Goal: Information Seeking & Learning: Understand process/instructions

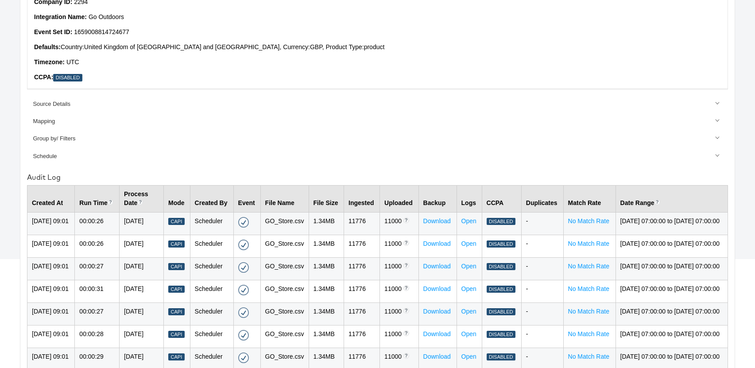
scroll to position [142, 0]
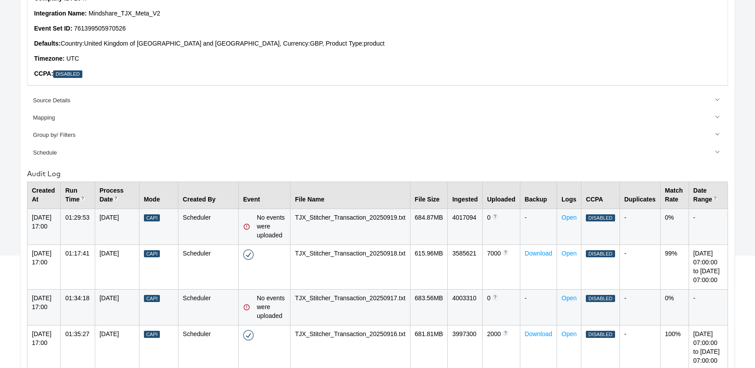
scroll to position [178, 0]
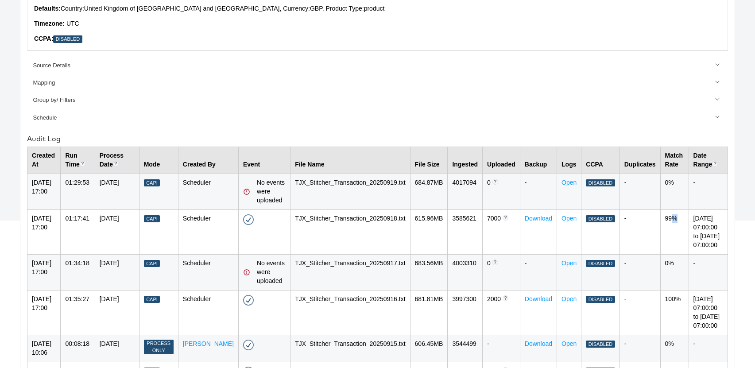
drag, startPoint x: 661, startPoint y: 220, endPoint x: 656, endPoint y: 220, distance: 5.3
click at [660, 220] on td "99%" at bounding box center [674, 232] width 28 height 45
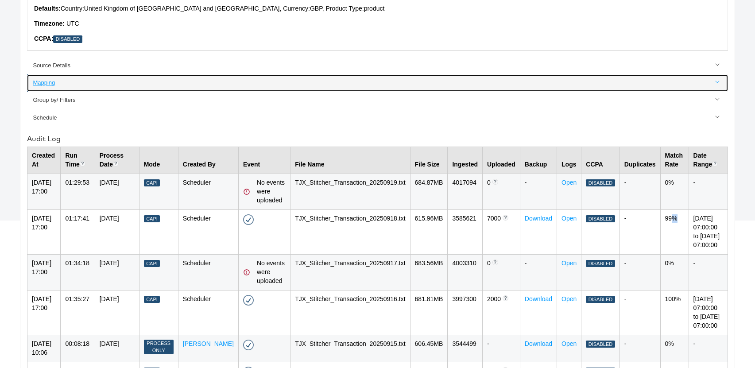
click at [411, 87] on link "Mapping" at bounding box center [377, 82] width 701 height 17
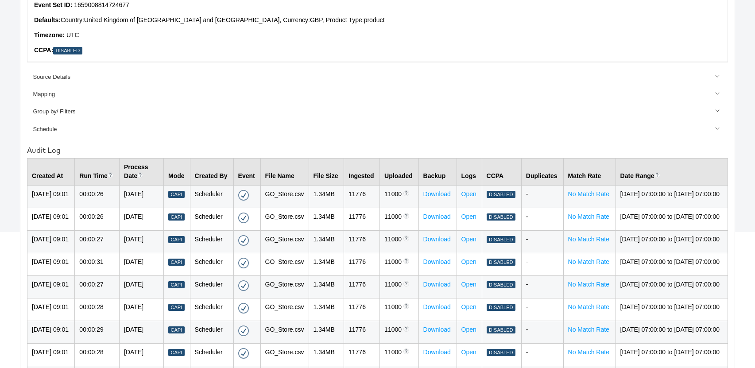
scroll to position [163, 0]
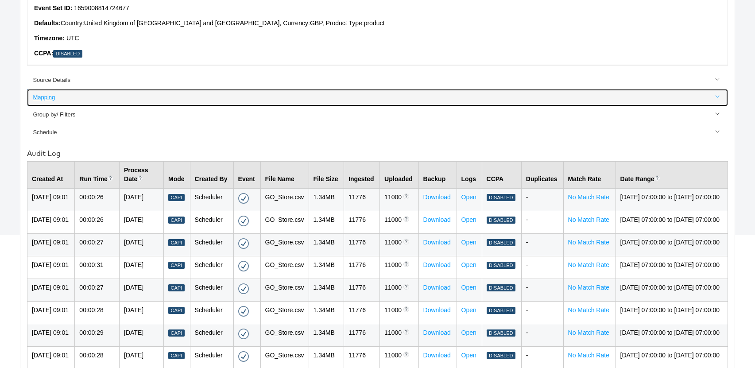
click at [41, 95] on div "Mapping" at bounding box center [378, 97] width 691 height 8
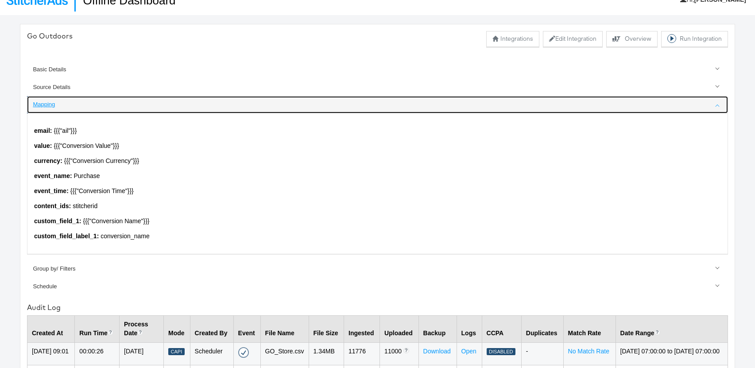
scroll to position [0, 0]
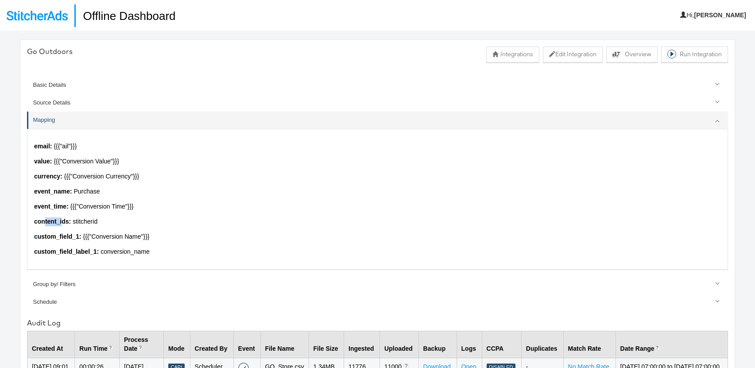
drag, startPoint x: 44, startPoint y: 223, endPoint x: 62, endPoint y: 223, distance: 17.7
click at [62, 223] on strong "content_ids :" at bounding box center [52, 221] width 37 height 7
drag, startPoint x: 77, startPoint y: 222, endPoint x: 122, endPoint y: 222, distance: 45.6
click at [122, 222] on p "content_ids : stitcherid" at bounding box center [377, 221] width 687 height 9
drag, startPoint x: 77, startPoint y: 222, endPoint x: 102, endPoint y: 221, distance: 24.8
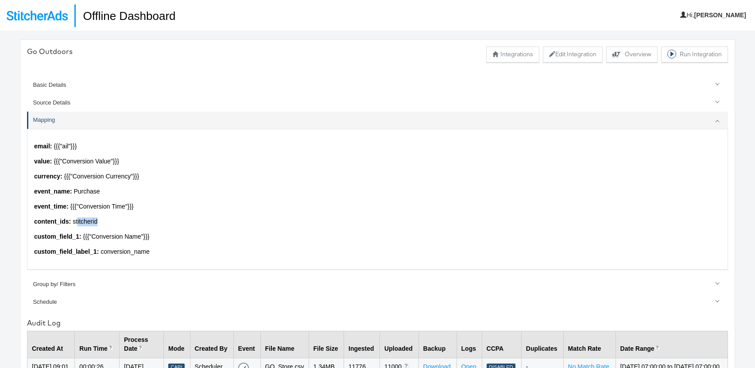
click at [102, 221] on p "content_ids : stitcherid" at bounding box center [377, 221] width 687 height 9
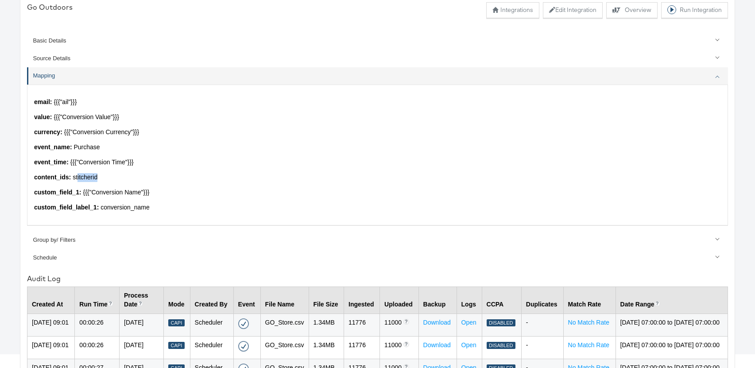
scroll to position [44, 0]
click at [109, 178] on p "content_ids : stitcherid" at bounding box center [377, 178] width 687 height 9
drag, startPoint x: 39, startPoint y: 178, endPoint x: 120, endPoint y: 179, distance: 80.6
click at [120, 179] on p "content_ids : stitcherid" at bounding box center [377, 178] width 687 height 9
click at [125, 179] on p "content_ids : stitcherid" at bounding box center [377, 178] width 687 height 9
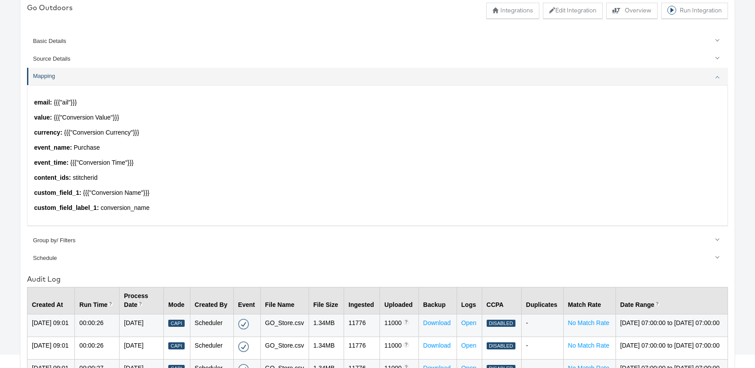
scroll to position [0, 0]
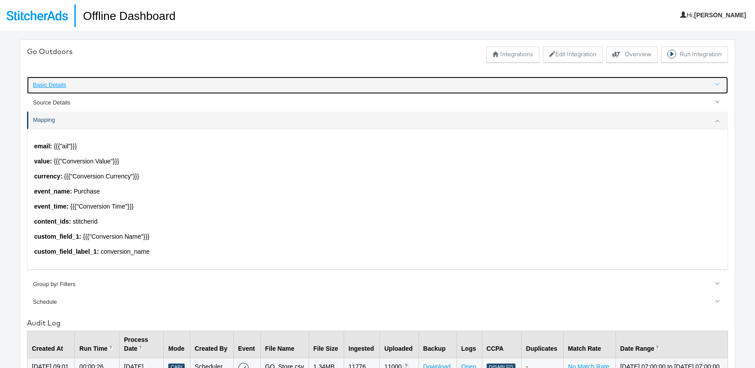
click at [40, 87] on div "Basic Details" at bounding box center [378, 85] width 691 height 8
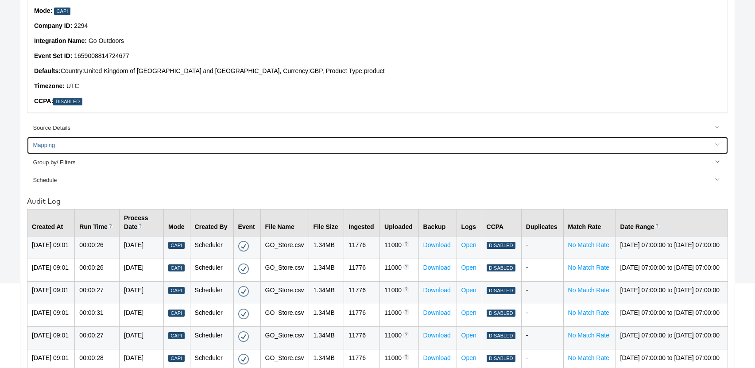
click at [50, 144] on div "Mapping" at bounding box center [378, 145] width 691 height 8
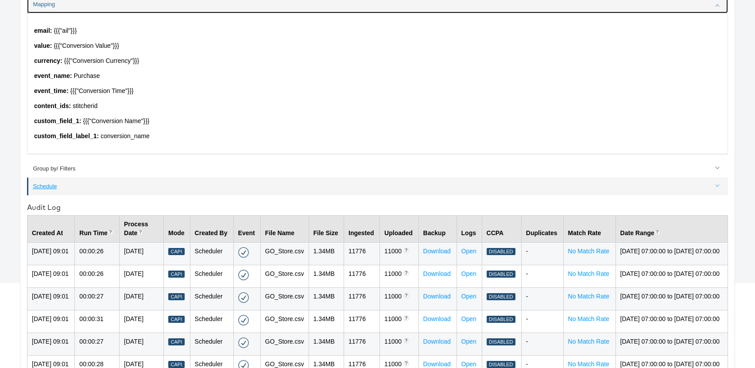
scroll to position [114, 0]
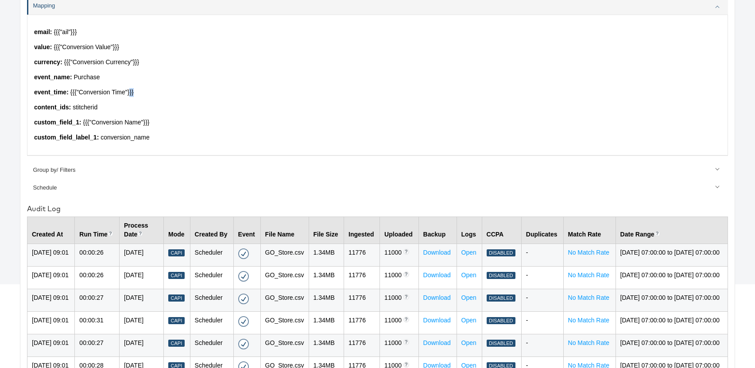
drag, startPoint x: 136, startPoint y: 93, endPoint x: 138, endPoint y: 101, distance: 7.7
click at [127, 93] on p "event_time : {{{"Conversion Time"}}}" at bounding box center [377, 92] width 687 height 9
click at [159, 107] on p "content_ids : stitcherid" at bounding box center [377, 107] width 687 height 9
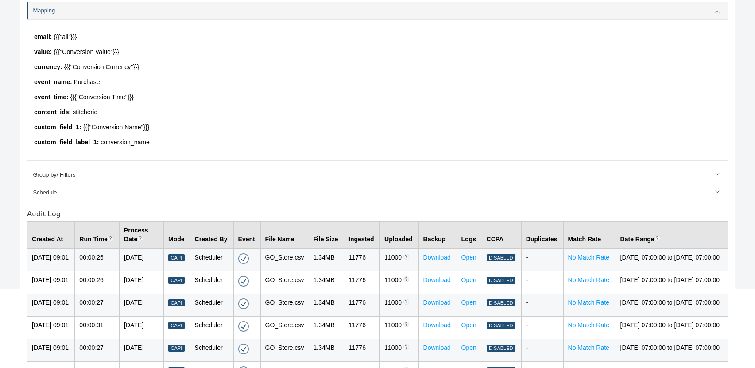
scroll to position [276, 0]
